Goal: Transaction & Acquisition: Book appointment/travel/reservation

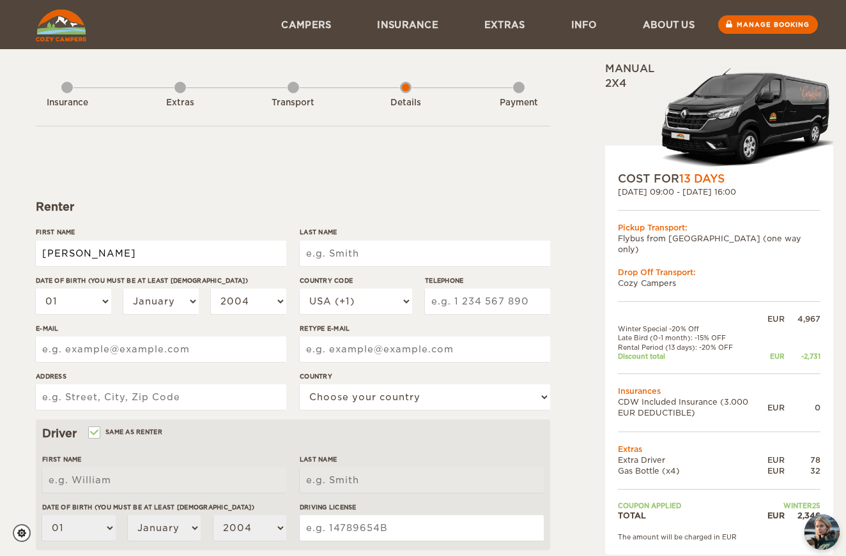
type input "Camille"
type input "Matthys"
select select "08"
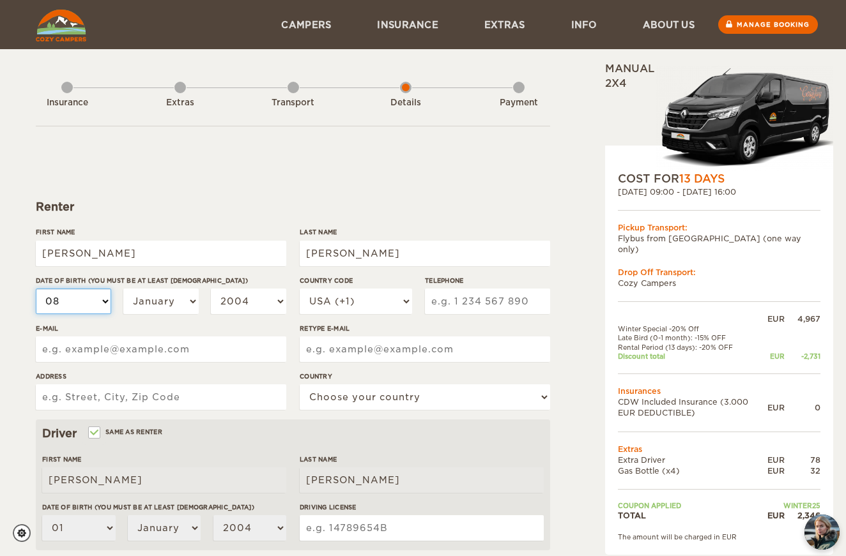
select select "08"
click at [173, 298] on select "January February March April May June July August September October November De…" at bounding box center [160, 302] width 75 height 26
select select "03"
click at [236, 308] on select "2004 2003 2002 2001 2000 1999 1998 1997 1996 1995 1994 1993 1992 1991 1990 1989…" at bounding box center [248, 302] width 75 height 26
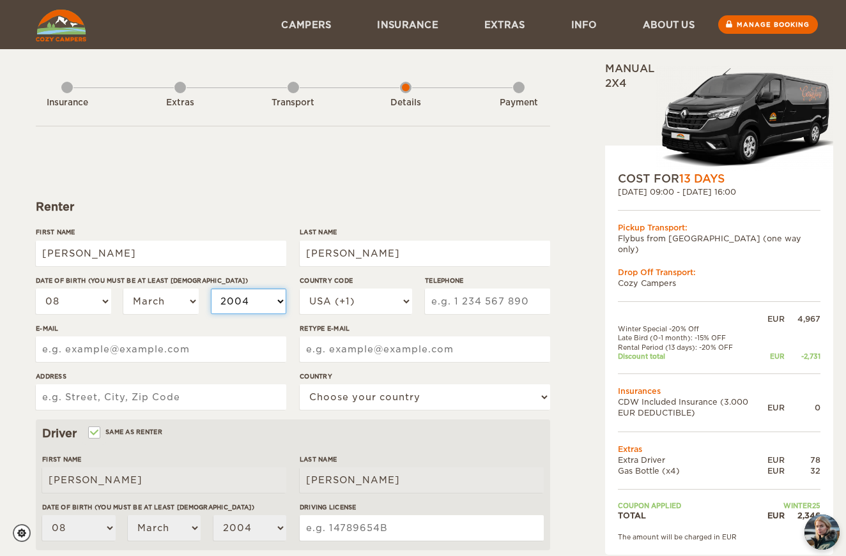
select select "1994"
select select "41"
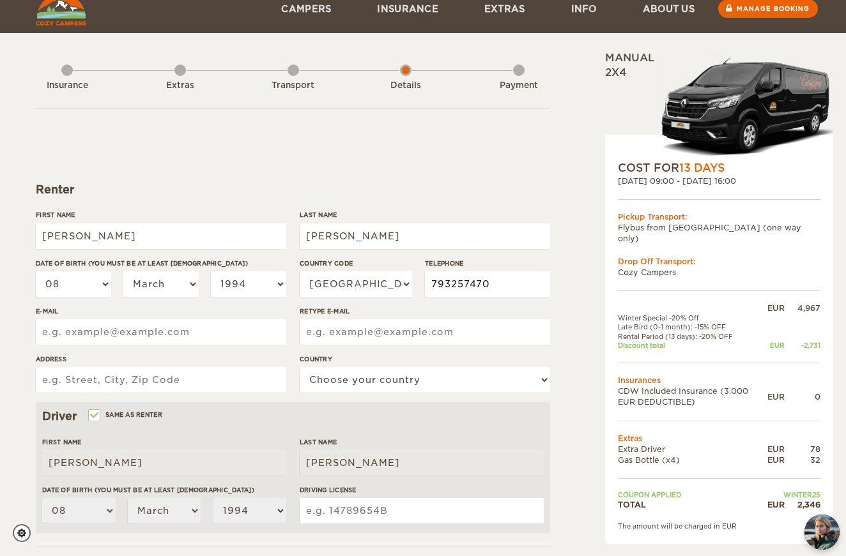
scroll to position [18, 0]
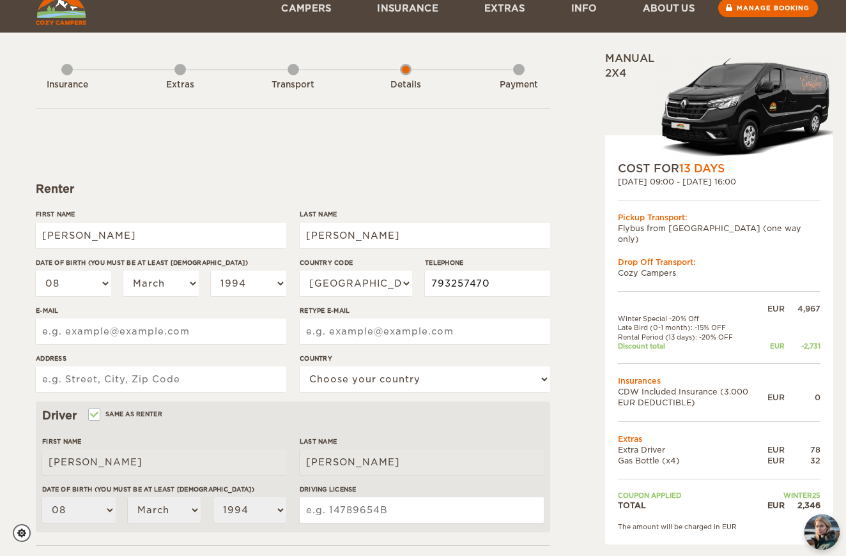
type input "793257470"
type input "camo.mammut@gmail.com"
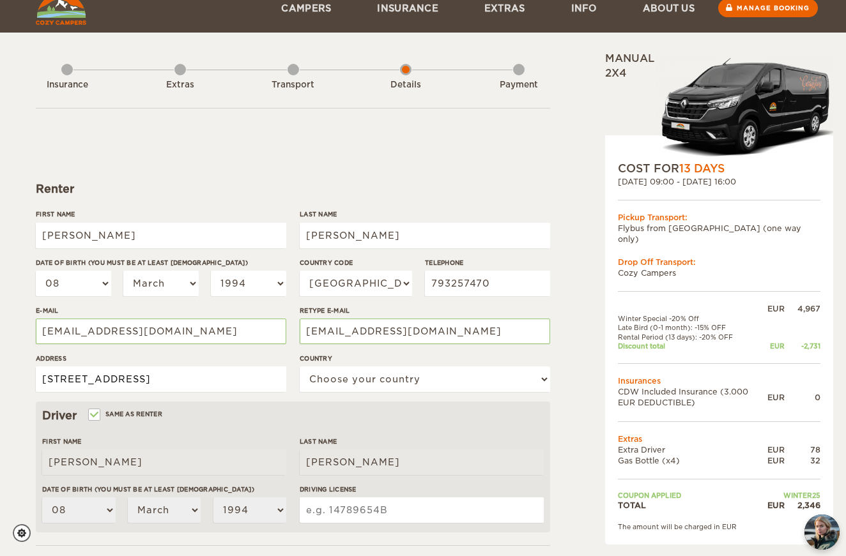
type input "Rue des Longs Prés 39"
select select "202"
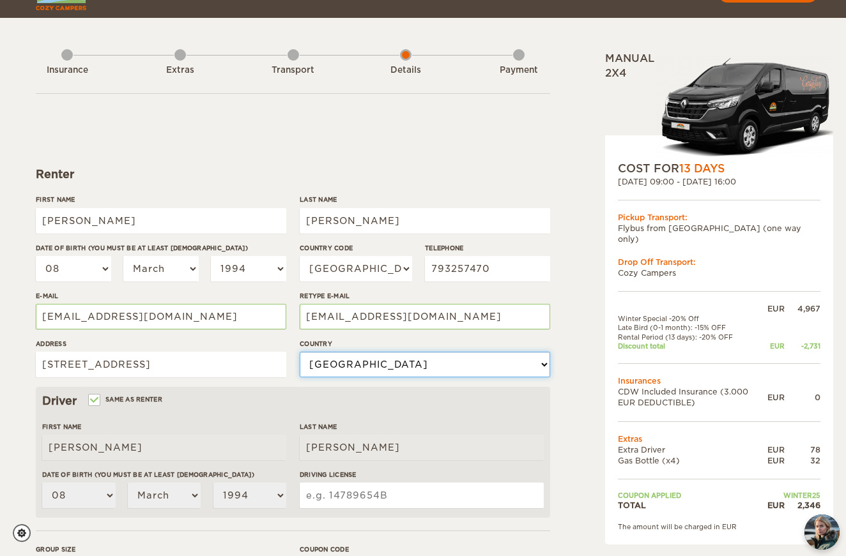
scroll to position [36, 0]
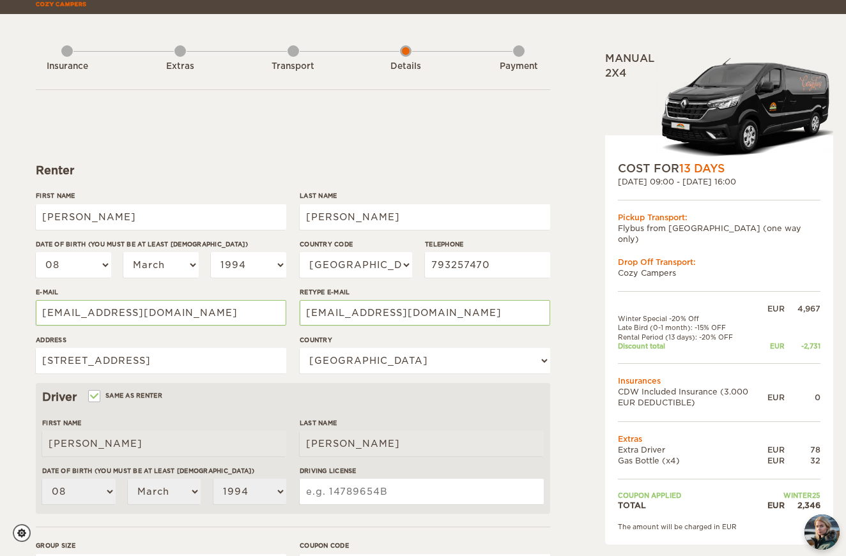
click at [187, 344] on label"] "Address" at bounding box center [161, 340] width 250 height 10
click at [187, 348] on input "Rue des Longs Prés 39" at bounding box center [161, 361] width 250 height 26
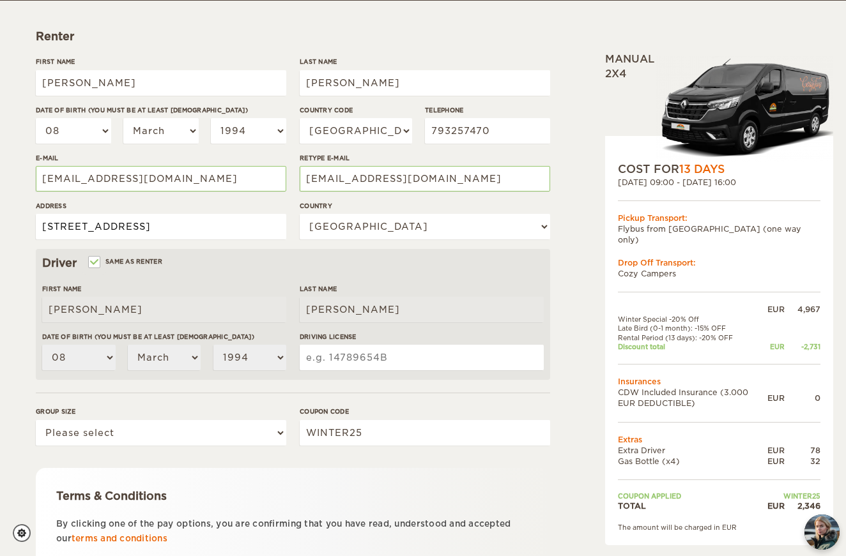
scroll to position [171, 0]
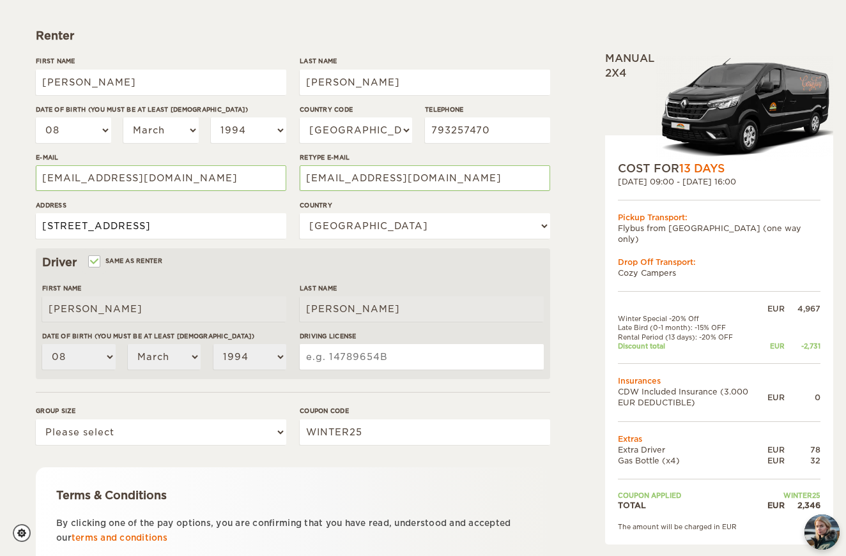
type input "Rue des Longs Prés 39, 3960 Sierre"
click at [279, 431] on select "Please select 1 2 3" at bounding box center [161, 433] width 250 height 26
select select "2"
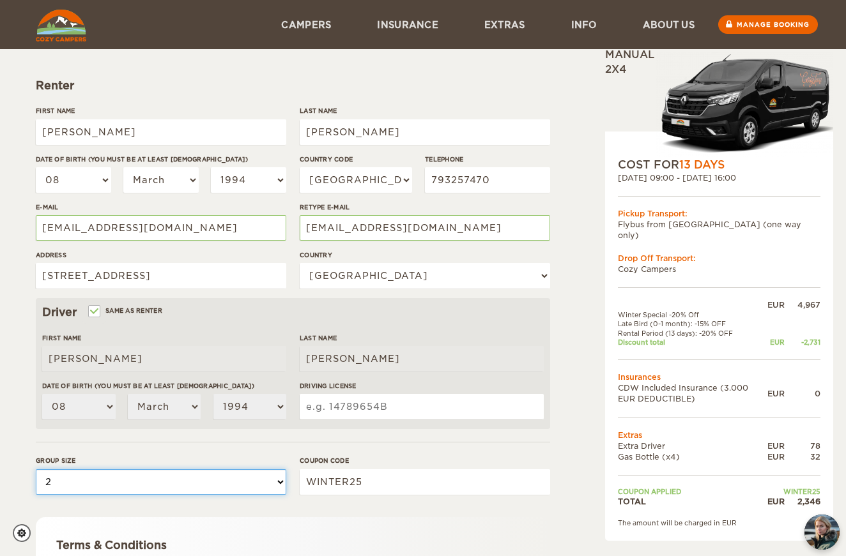
scroll to position [107, 0]
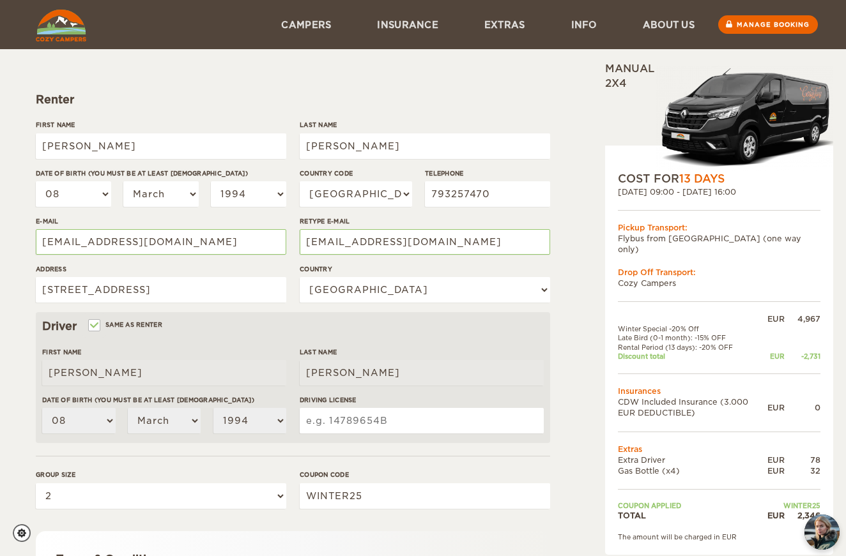
click at [325, 421] on input "Driving License" at bounding box center [422, 421] width 244 height 26
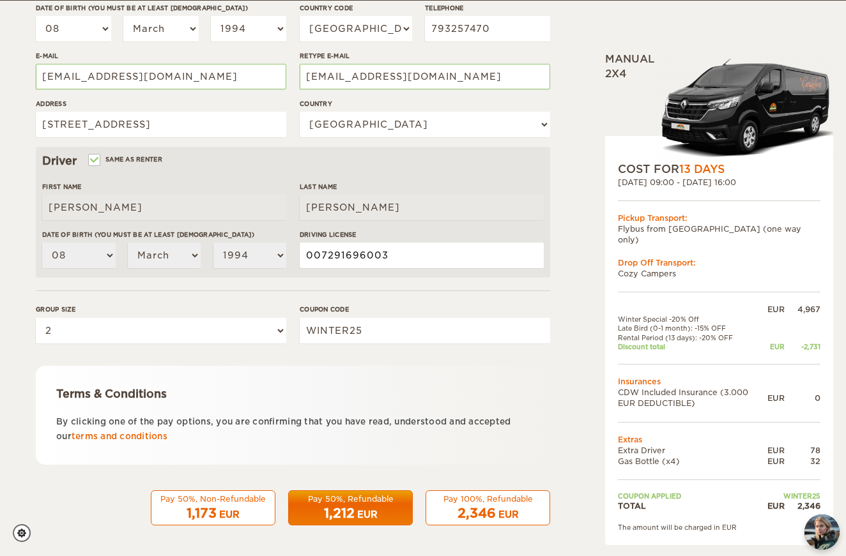
scroll to position [272, 0]
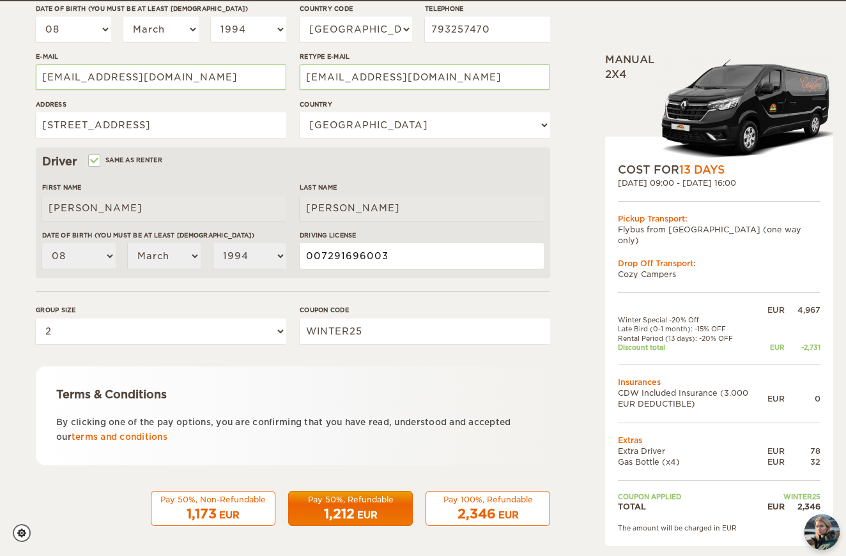
type input "007291696003"
click at [460, 491] on button "Pay 100%, Refundable 2,346 EUR" at bounding box center [487, 509] width 125 height 36
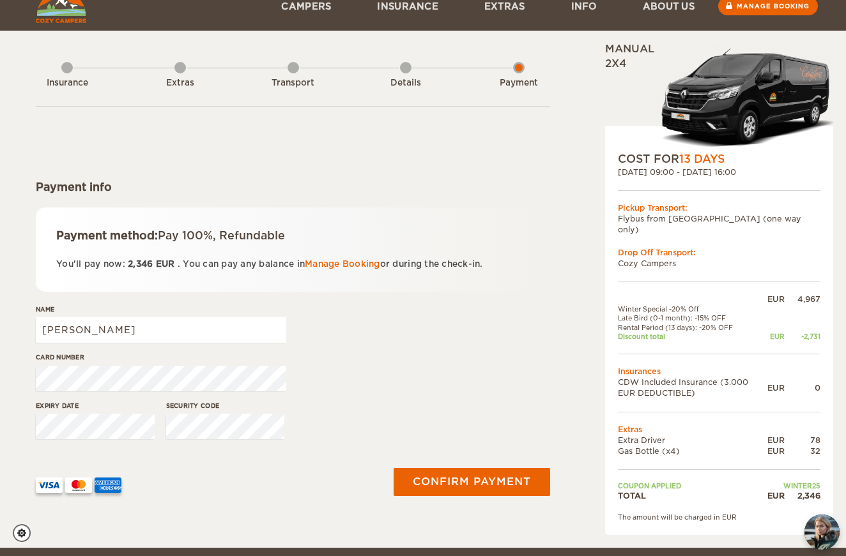
scroll to position [21, 0]
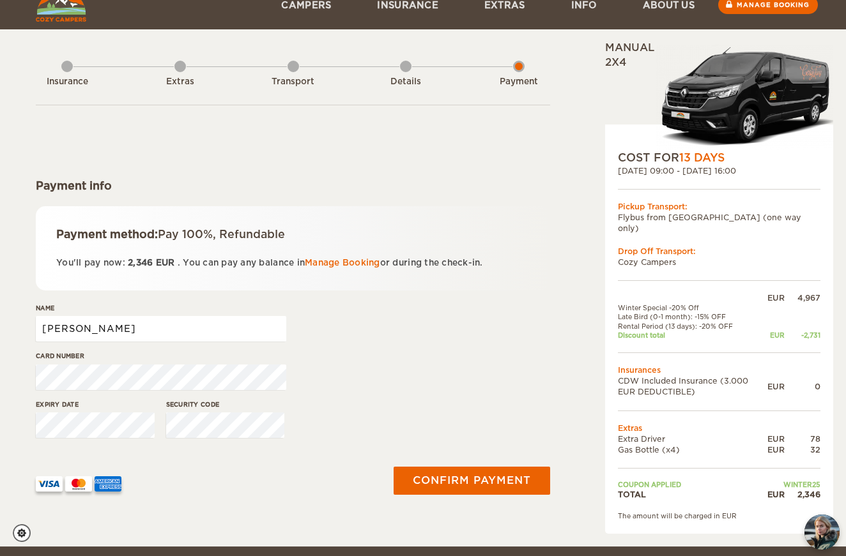
click at [158, 320] on input "Camille" at bounding box center [161, 329] width 250 height 26
click at [98, 330] on input "Camille" at bounding box center [161, 329] width 250 height 26
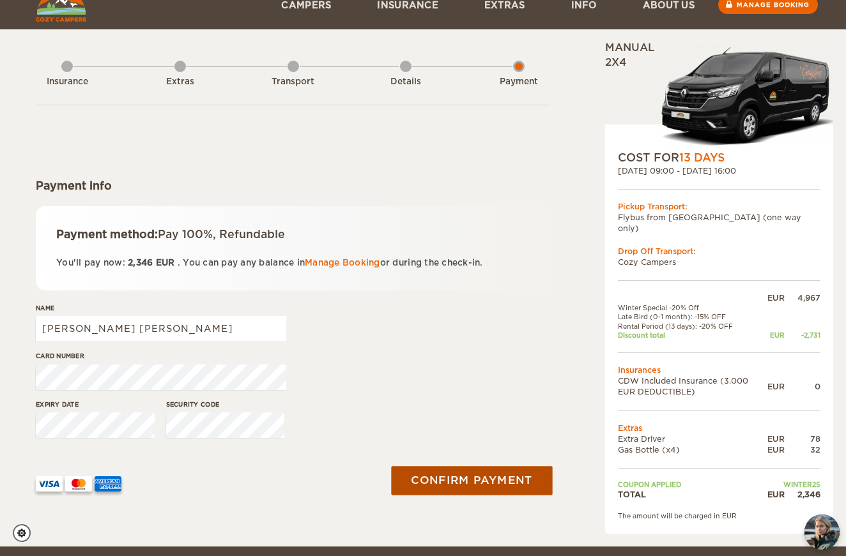
click at [436, 472] on button "Confirm payment" at bounding box center [471, 480] width 161 height 29
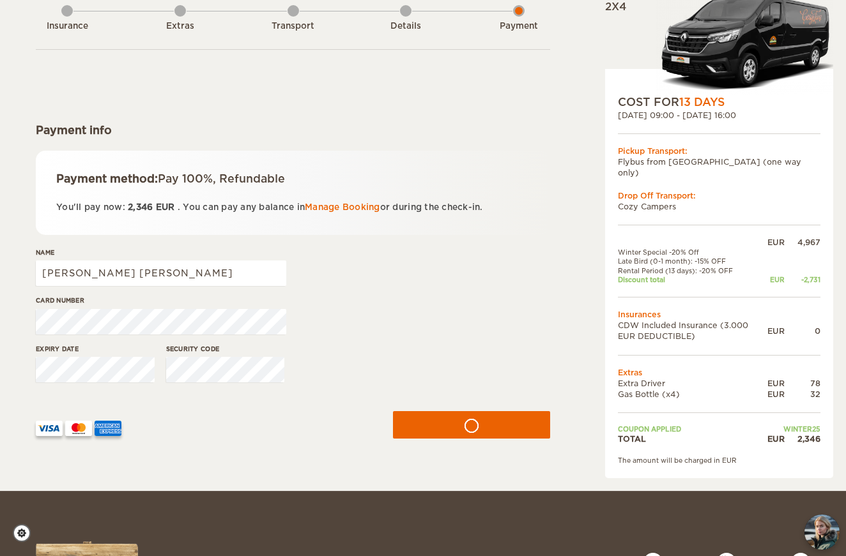
scroll to position [88, 0]
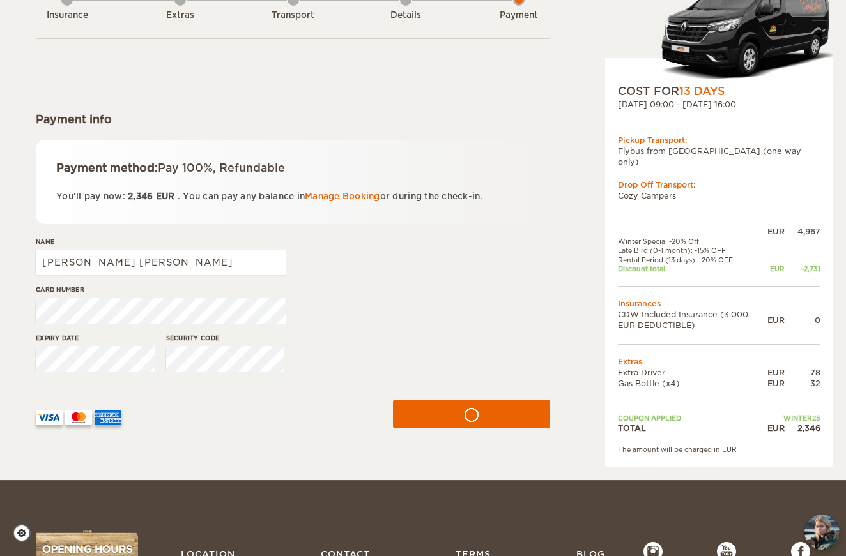
click at [50, 420] on img at bounding box center [49, 417] width 27 height 15
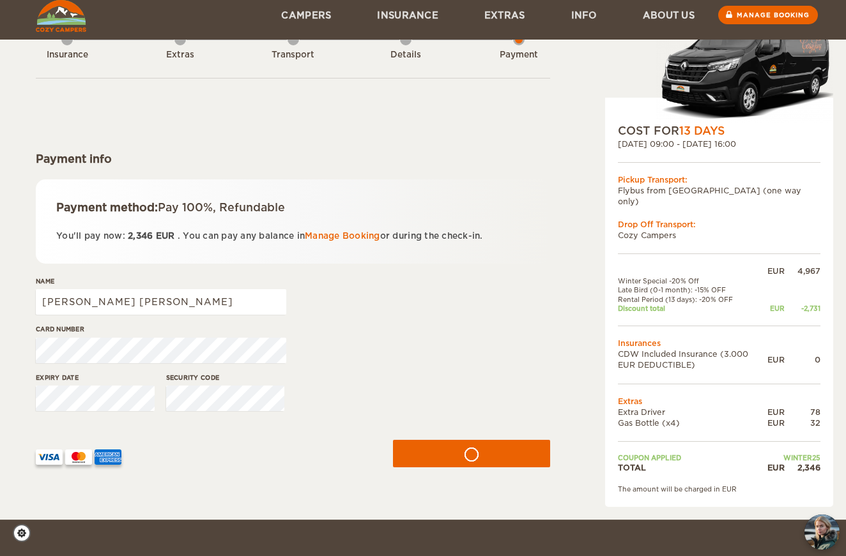
scroll to position [47, 0]
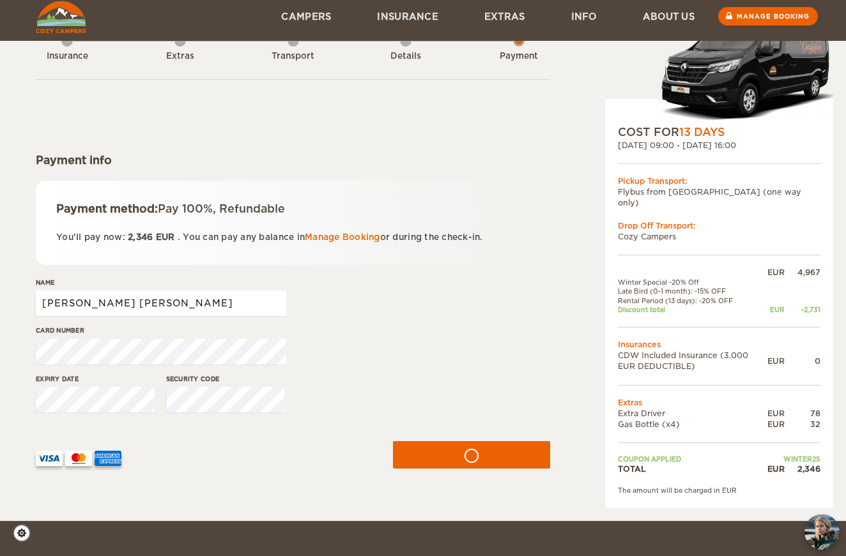
drag, startPoint x: 190, startPoint y: 301, endPoint x: 22, endPoint y: 302, distance: 168.0
click at [22, 302] on div "Expand Collapse Total 2,346 EUR Manual 2x4 COST FOR 13 Days 07. Sep 2025 09:00 …" at bounding box center [423, 237] width 846 height 568
type input "Clément Furrer"
click at [29, 346] on div "Expand Collapse Total 2,346 EUR Manual 2x4 COST FOR 13 Days 07. Sep 2025 09:00 …" at bounding box center [423, 261] width 790 height 493
click at [16, 400] on div "Expand Collapse Total 2,346 EUR Manual 2x4 COST FOR 13 Days 07. Sep 2025 09:00 …" at bounding box center [423, 237] width 846 height 568
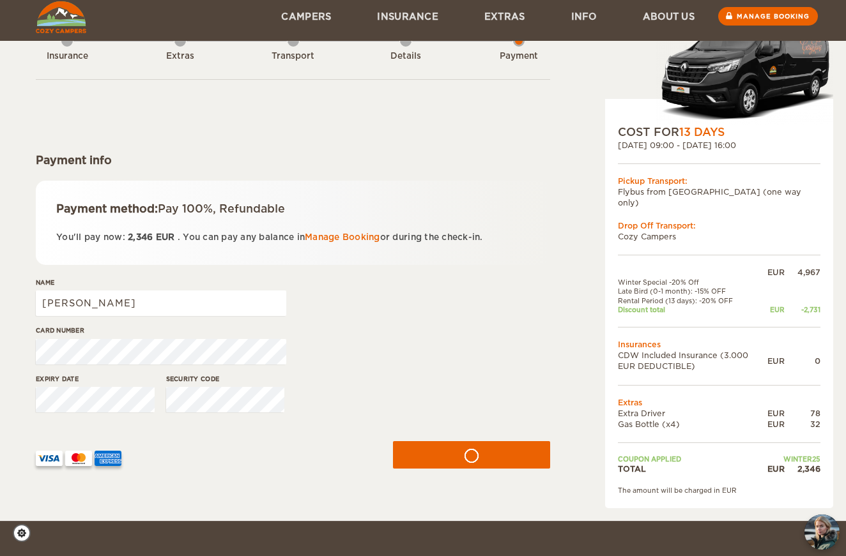
click at [139, 402] on div "Expiry date Security code" at bounding box center [293, 398] width 514 height 48
click at [330, 399] on div "Expiry date Security code" at bounding box center [293, 398] width 514 height 48
click at [431, 457] on button "submit" at bounding box center [471, 455] width 162 height 28
